Goal: Task Accomplishment & Management: Use online tool/utility

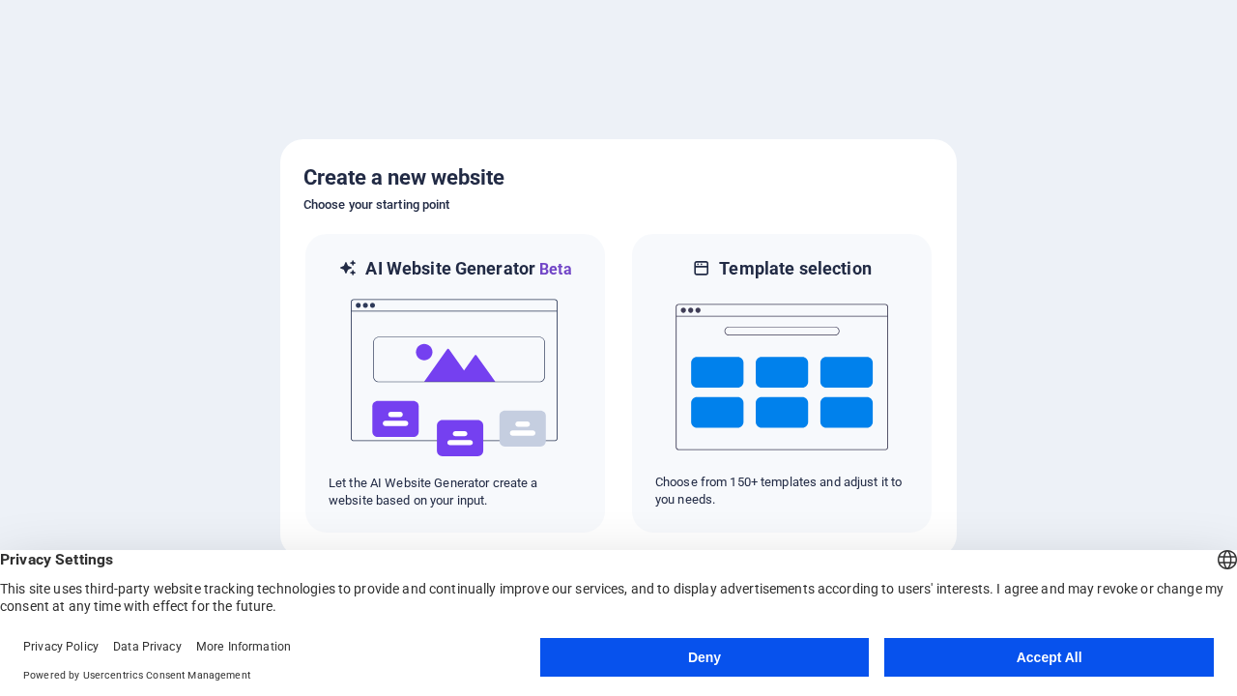
click at [705, 657] on button "Deny" at bounding box center [705, 657] width 330 height 39
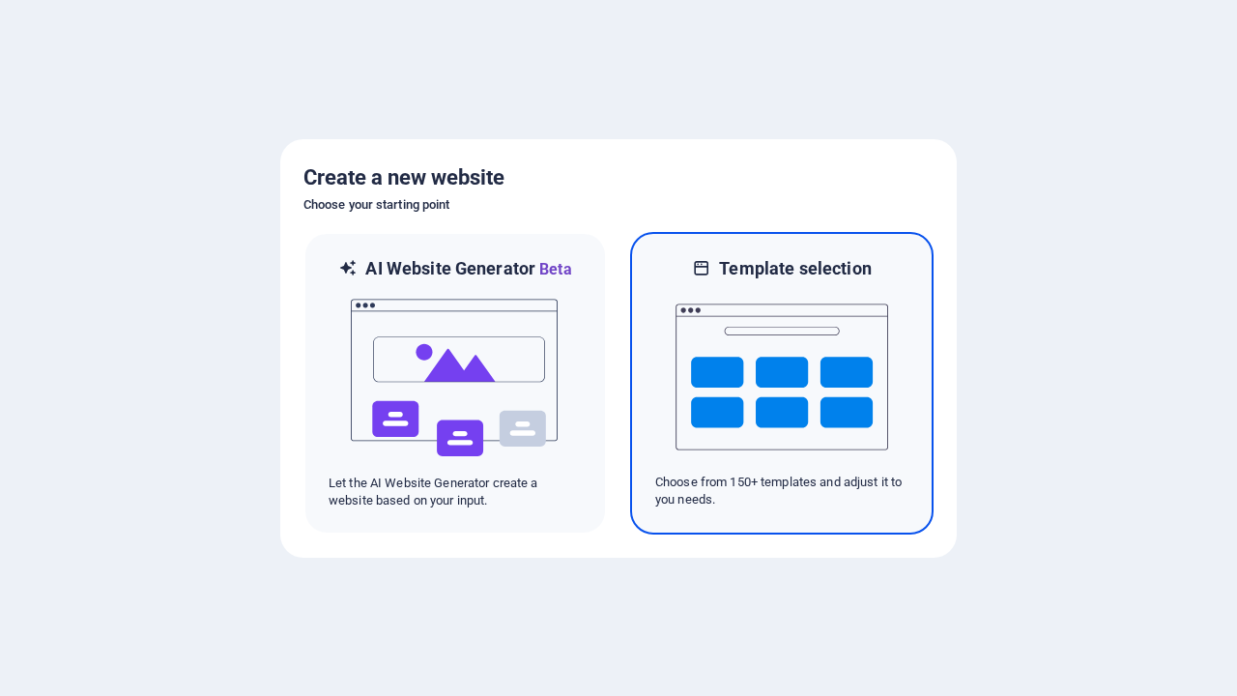
click at [782, 383] on img at bounding box center [782, 376] width 213 height 193
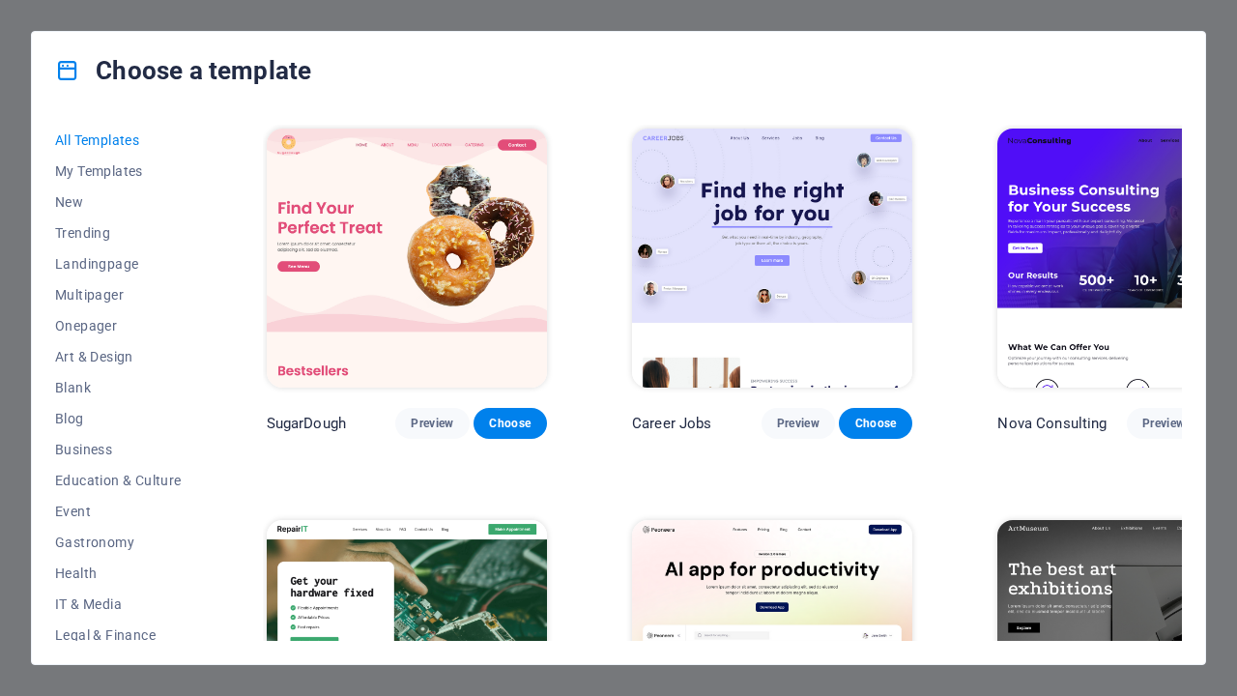
scroll to position [8582, 0]
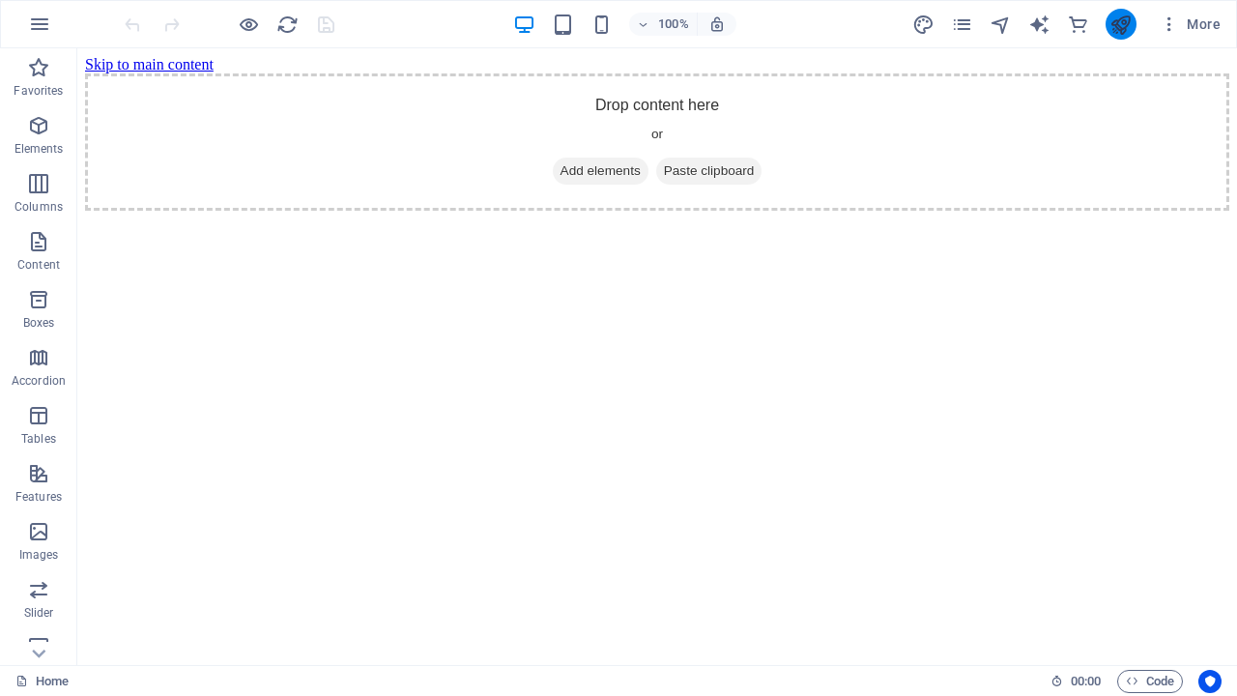
click at [1120, 24] on icon "publish" at bounding box center [1121, 25] width 22 height 22
